Goal: Task Accomplishment & Management: Use online tool/utility

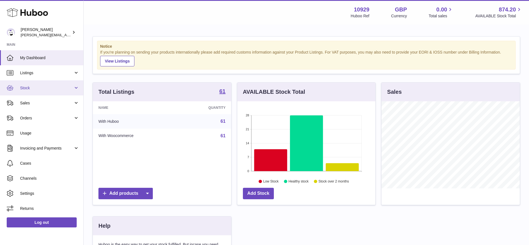
scroll to position [87, 138]
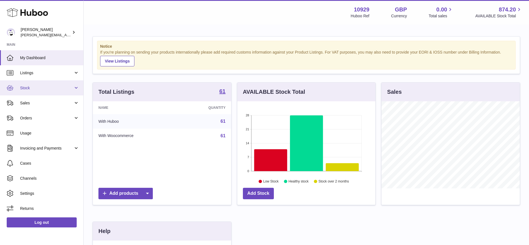
click at [25, 86] on span "Stock" at bounding box center [46, 87] width 53 height 5
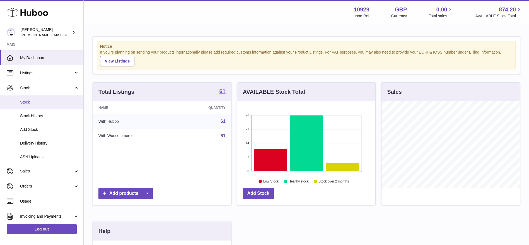
click at [26, 104] on span "Stock" at bounding box center [49, 102] width 59 height 5
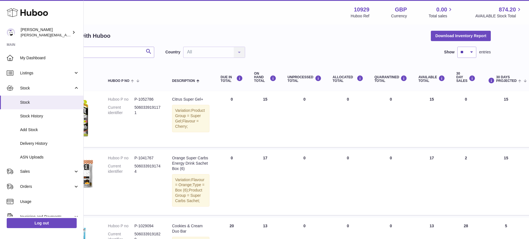
scroll to position [20, 29]
click at [459, 33] on button "Download Inventory Report" at bounding box center [461, 36] width 60 height 10
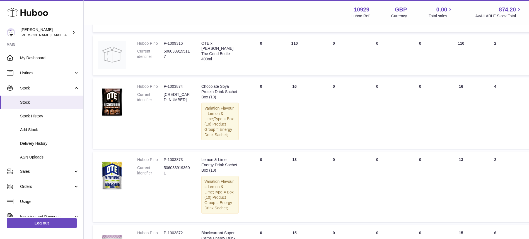
scroll to position [254, 0]
click at [45, 61] on link "My Dashboard" at bounding box center [41, 57] width 83 height 15
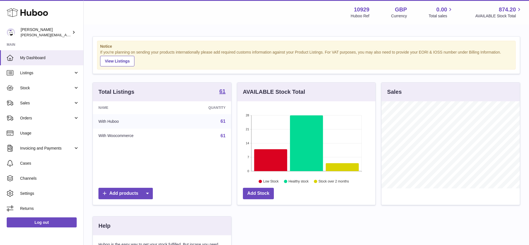
scroll to position [87, 138]
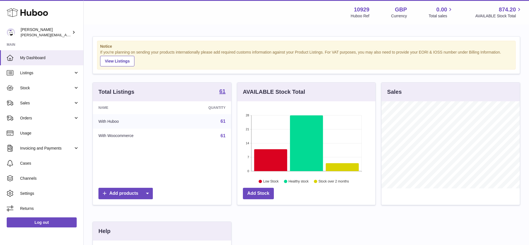
click at [45, 61] on link "My Dashboard" at bounding box center [41, 57] width 83 height 15
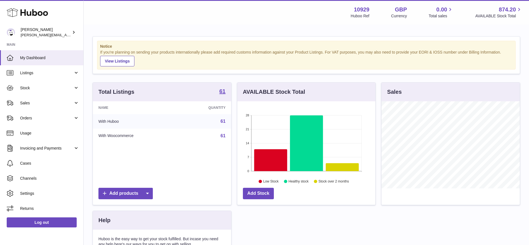
scroll to position [87, 138]
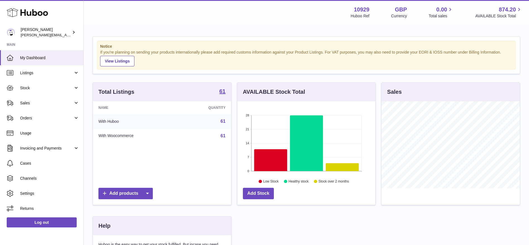
click at [153, 3] on div "Menu Huboo 10929 Huboo Ref GBP Currency 0.00 Total sales 874.20 AVAILABLE Stock…" at bounding box center [307, 12] width 446 height 25
